Goal: Task Accomplishment & Management: Complete application form

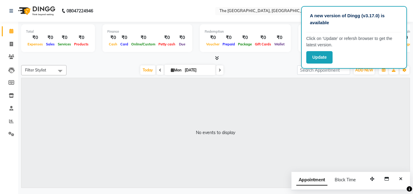
click at [318, 104] on div "No events to display" at bounding box center [215, 132] width 388 height 109
click at [367, 69] on span "ADD NEW" at bounding box center [364, 70] width 18 height 5
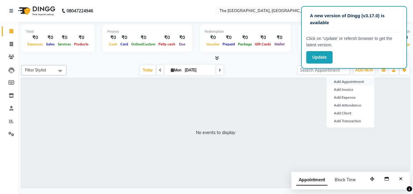
click at [360, 79] on button "Add Appointment" at bounding box center [351, 82] width 48 height 8
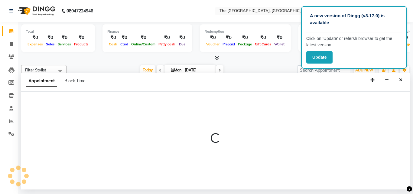
select select "540"
select select "tentative"
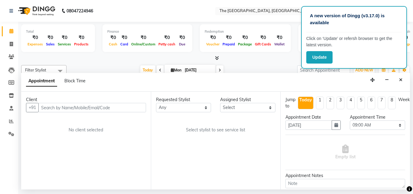
click at [123, 106] on input "text" at bounding box center [92, 107] width 108 height 9
click at [122, 110] on input "text" at bounding box center [92, 107] width 108 height 9
type input "9347822248"
click at [133, 106] on span "Add Client" at bounding box center [133, 107] width 20 height 5
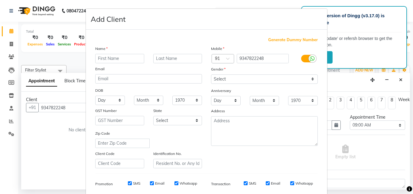
click at [126, 60] on input "text" at bounding box center [119, 58] width 49 height 9
type input "lovita"
click at [279, 77] on select "Select [DEMOGRAPHIC_DATA] [DEMOGRAPHIC_DATA] Other Prefer Not To Say" at bounding box center [264, 78] width 107 height 9
select select "[DEMOGRAPHIC_DATA]"
click at [211, 74] on select "Select [DEMOGRAPHIC_DATA] [DEMOGRAPHIC_DATA] Other Prefer Not To Say" at bounding box center [264, 78] width 107 height 9
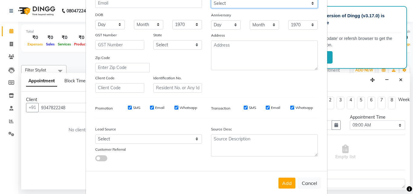
scroll to position [85, 0]
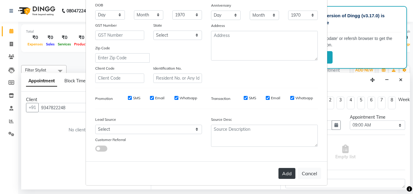
click at [287, 172] on button "Add" at bounding box center [287, 173] width 17 height 11
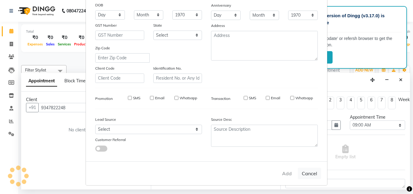
select select
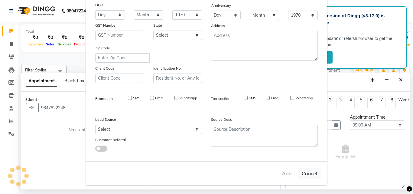
select select
checkbox input "false"
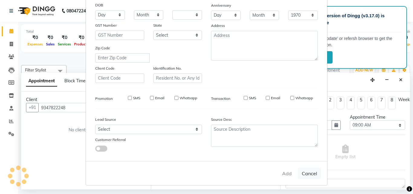
checkbox input "false"
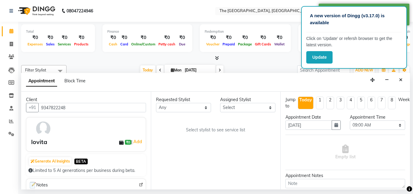
click at [192, 99] on div "Requested Stylist" at bounding box center [183, 99] width 55 height 6
click at [200, 110] on select "Any FATHIMUNNISA [PERSON_NAME] SUMIT [PERSON_NAME]" at bounding box center [183, 107] width 55 height 9
select select "66680"
click at [156, 103] on select "Any FATHIMUNNISA [PERSON_NAME] SUMIT [PERSON_NAME]" at bounding box center [183, 107] width 55 height 9
select select "66680"
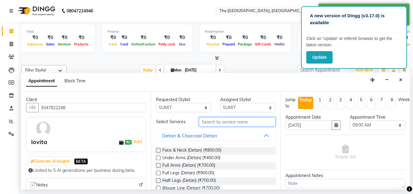
click at [220, 121] on input "text" at bounding box center [237, 121] width 77 height 9
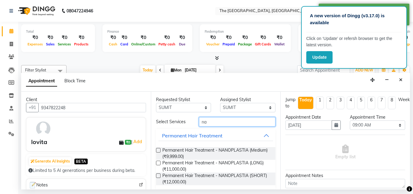
type input "n"
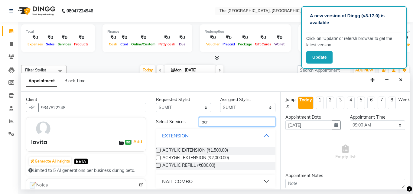
type input "acr"
click at [157, 157] on label at bounding box center [158, 157] width 5 height 5
click at [157, 157] on input "checkbox" at bounding box center [158, 158] width 4 height 4
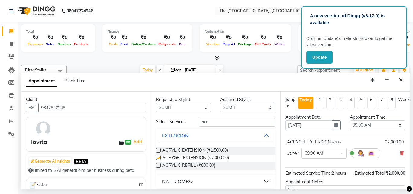
checkbox input "false"
click at [252, 124] on input "acr" at bounding box center [237, 121] width 77 height 9
type input "a"
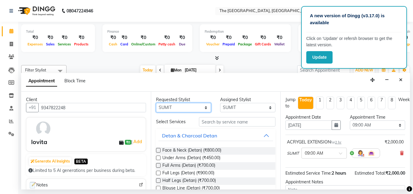
click at [204, 106] on select "Any FATHIMUNNISA [PERSON_NAME] SUMIT [PERSON_NAME]" at bounding box center [183, 107] width 55 height 9
select select "70752"
click at [156, 103] on select "Any FATHIMUNNISA [PERSON_NAME] SUMIT [PERSON_NAME]" at bounding box center [183, 107] width 55 height 9
select select "70752"
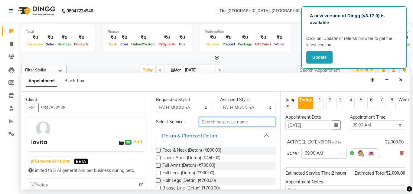
click at [221, 122] on input "text" at bounding box center [237, 121] width 77 height 9
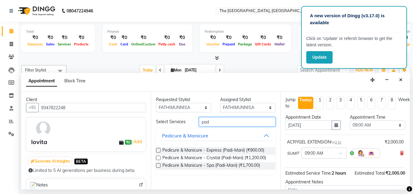
type input "pad"
click at [158, 157] on label at bounding box center [158, 157] width 5 height 5
click at [158, 157] on input "checkbox" at bounding box center [158, 158] width 4 height 4
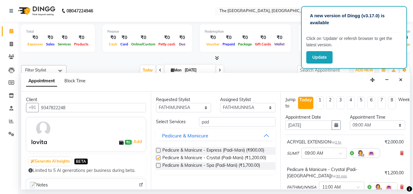
checkbox input "false"
click at [395, 125] on select "Select 09:00 AM 09:15 AM 09:30 AM 09:45 AM 10:00 AM 10:15 AM 10:30 AM 10:45 AM …" at bounding box center [377, 124] width 55 height 9
select select "885"
click at [350, 120] on select "Select 09:00 AM 09:15 AM 09:30 AM 09:45 AM 10:00 AM 10:15 AM 10:30 AM 10:45 AM …" at bounding box center [377, 124] width 55 height 9
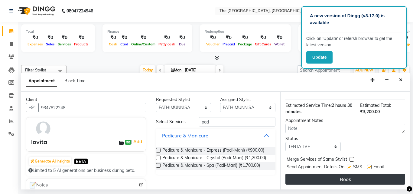
click at [366, 174] on button "Book" at bounding box center [345, 179] width 120 height 11
